Goal: Check status: Check status

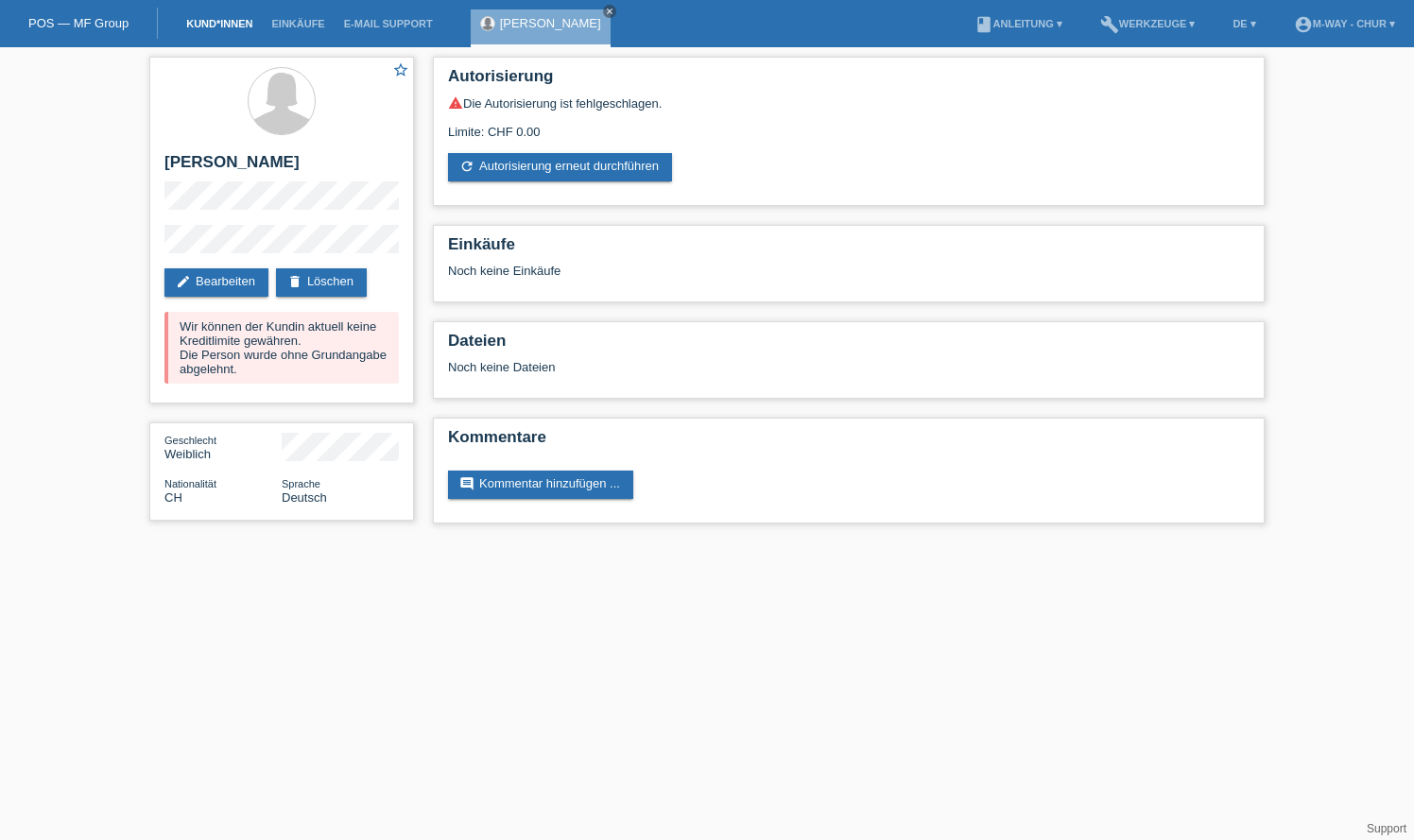
click at [205, 23] on link "Kund*innen" at bounding box center [220, 24] width 85 height 12
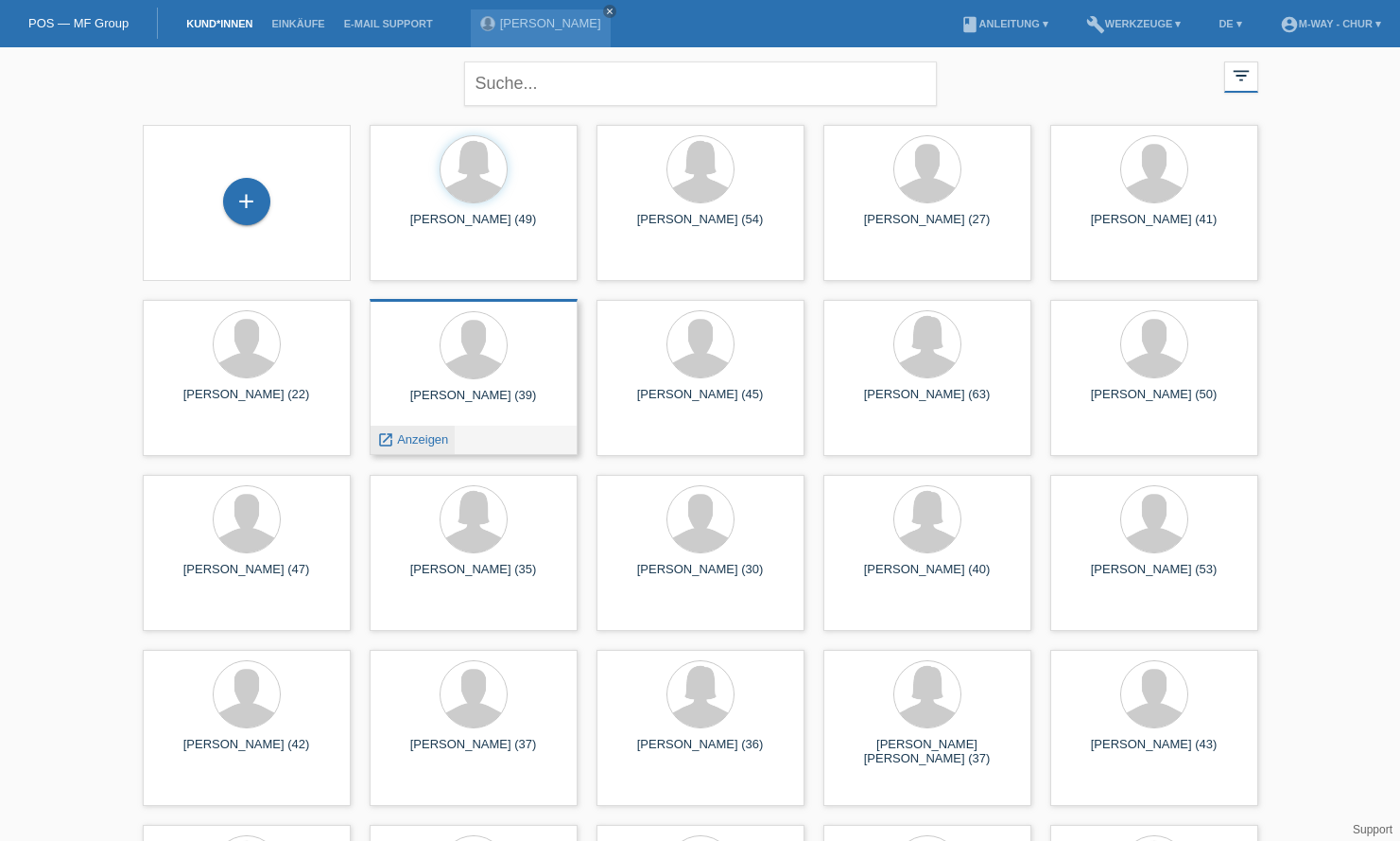
click at [408, 439] on span "Anzeigen" at bounding box center [422, 439] width 51 height 15
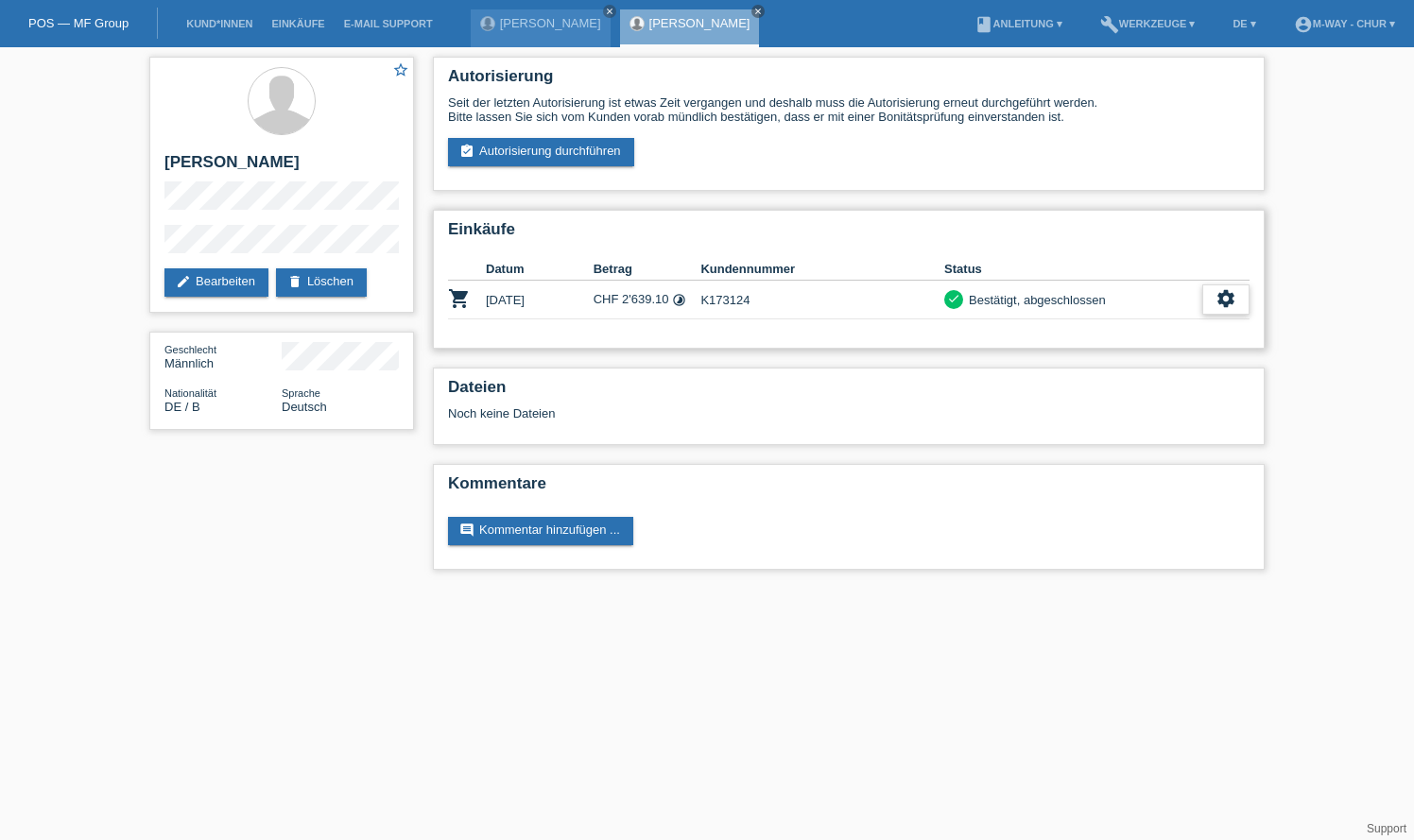
click at [1225, 303] on icon "settings" at bounding box center [1226, 299] width 21 height 21
click at [1148, 325] on div "fullscreen Anzeigen" at bounding box center [1156, 329] width 186 height 28
